Goal: Navigation & Orientation: Find specific page/section

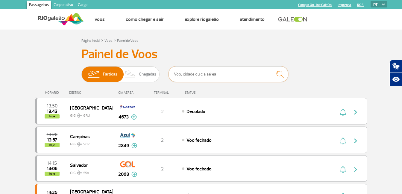
click at [195, 77] on input "text" at bounding box center [228, 74] width 120 height 16
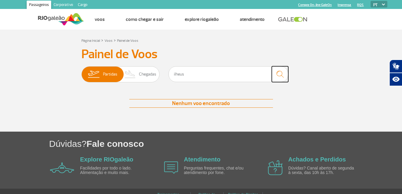
click at [281, 76] on img "submit" at bounding box center [279, 74] width 13 height 12
drag, startPoint x: 227, startPoint y: 73, endPoint x: 117, endPoint y: 80, distance: 110.6
click at [117, 80] on div "Partidas Chegadas ilheus" at bounding box center [200, 75] width 239 height 18
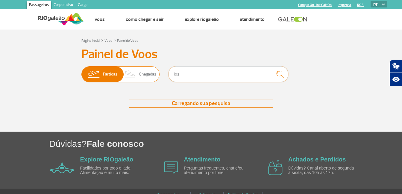
type input "ios"
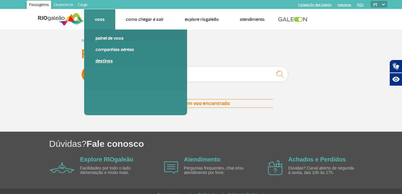
click at [107, 61] on link "Destinos" at bounding box center [135, 61] width 80 height 7
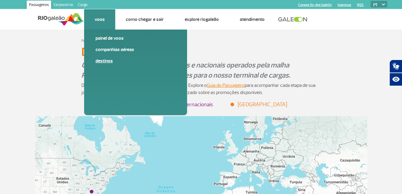
click at [103, 62] on link "Destinos" at bounding box center [135, 61] width 80 height 7
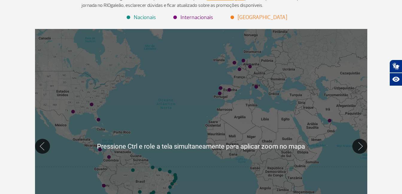
scroll to position [90, 0]
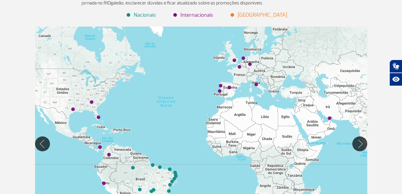
click at [143, 15] on li "Nacionais" at bounding box center [141, 15] width 29 height 8
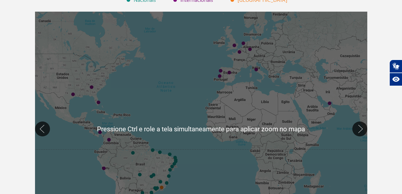
scroll to position [150, 0]
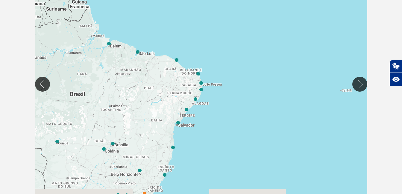
drag, startPoint x: 204, startPoint y: 167, endPoint x: 205, endPoint y: 127, distance: 40.1
click at [205, 128] on div at bounding box center [201, 84] width 332 height 235
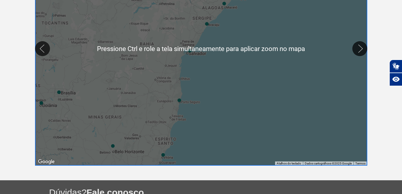
scroll to position [179, 0]
